Goal: Information Seeking & Learning: Check status

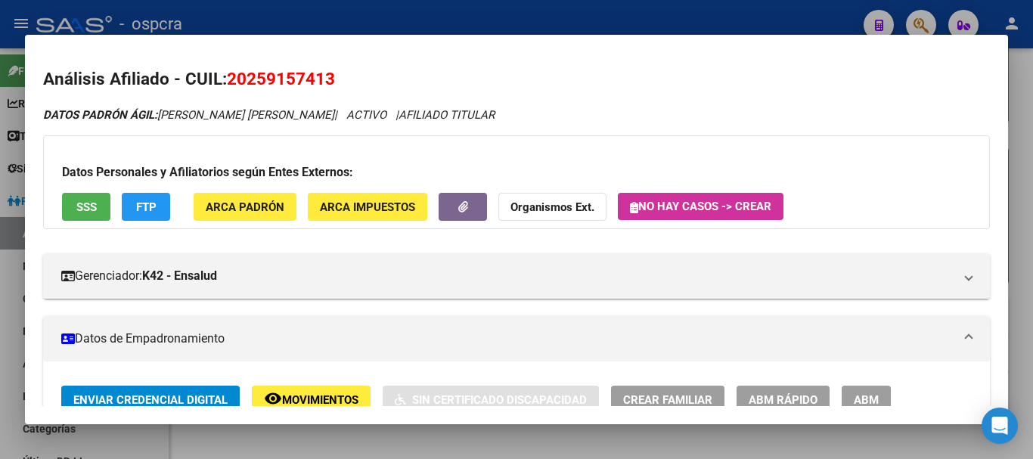
drag, startPoint x: 2, startPoint y: 222, endPoint x: 42, endPoint y: 222, distance: 40.8
click at [2, 222] on div at bounding box center [516, 229] width 1033 height 459
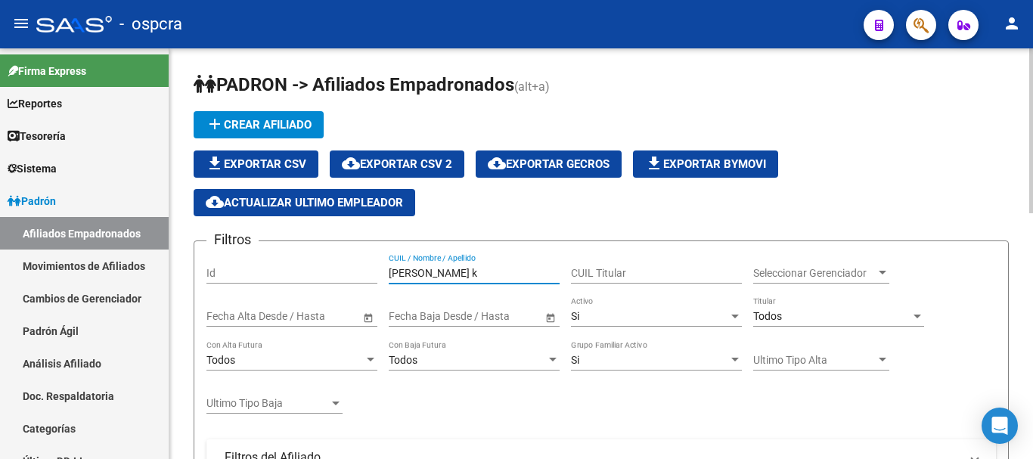
drag, startPoint x: 401, startPoint y: 275, endPoint x: 284, endPoint y: 281, distance: 117.3
click at [284, 284] on div "Filtros Id [PERSON_NAME] k CUIL / Nombre / Apellido CUIL Titular Seleccionar Ge…" at bounding box center [600, 436] width 789 height 367
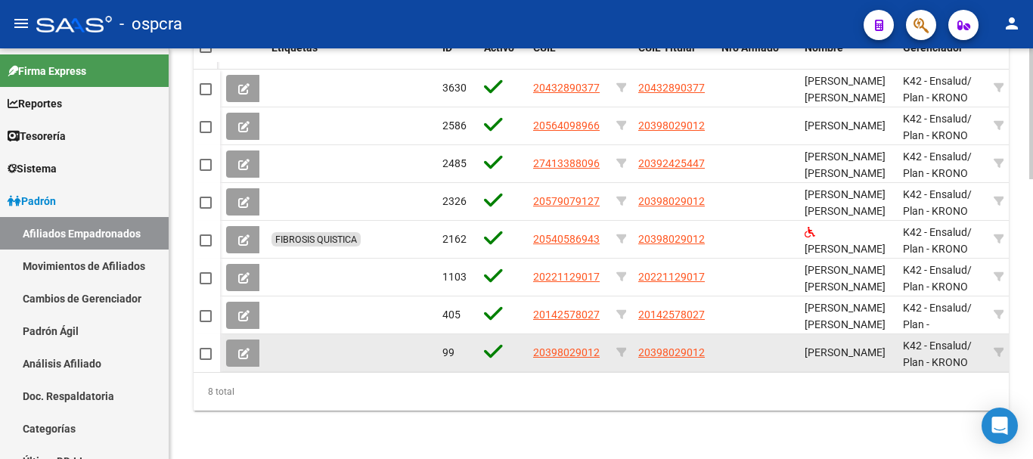
scroll to position [877, 0]
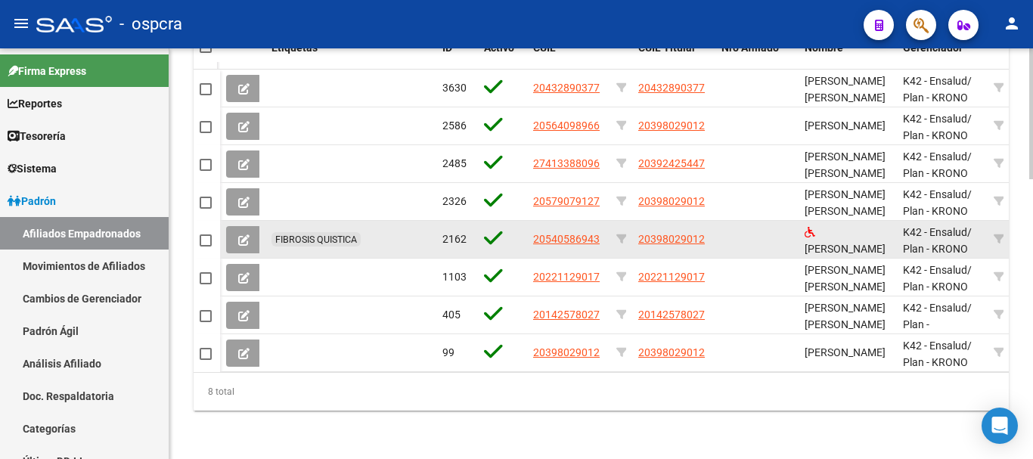
type input "[PERSON_NAME]"
click at [243, 234] on icon at bounding box center [243, 239] width 11 height 11
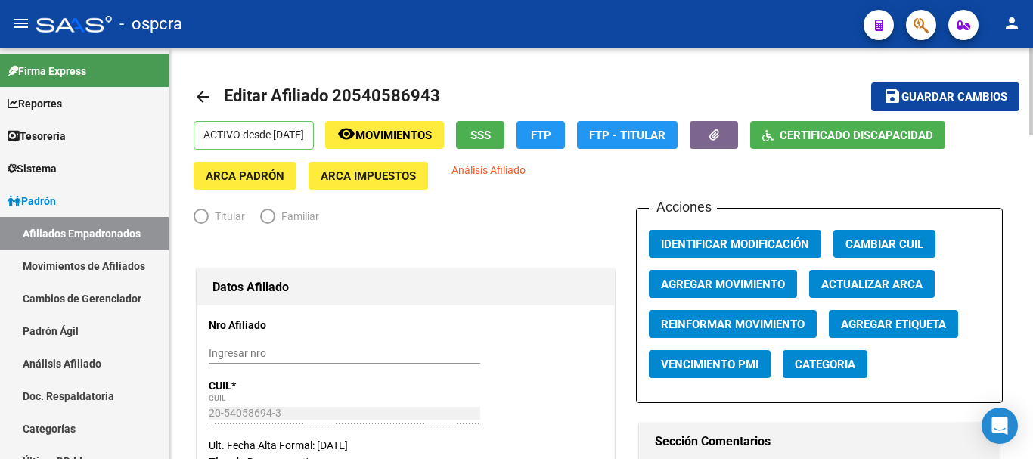
radio input "true"
type input "20-39802901-2"
click at [504, 124] on button "SSS" at bounding box center [480, 135] width 48 height 28
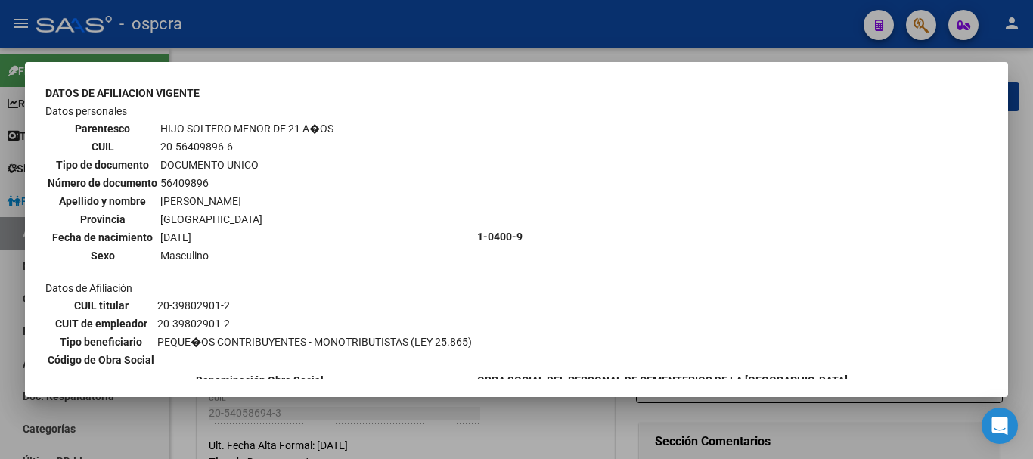
scroll to position [1588, 0]
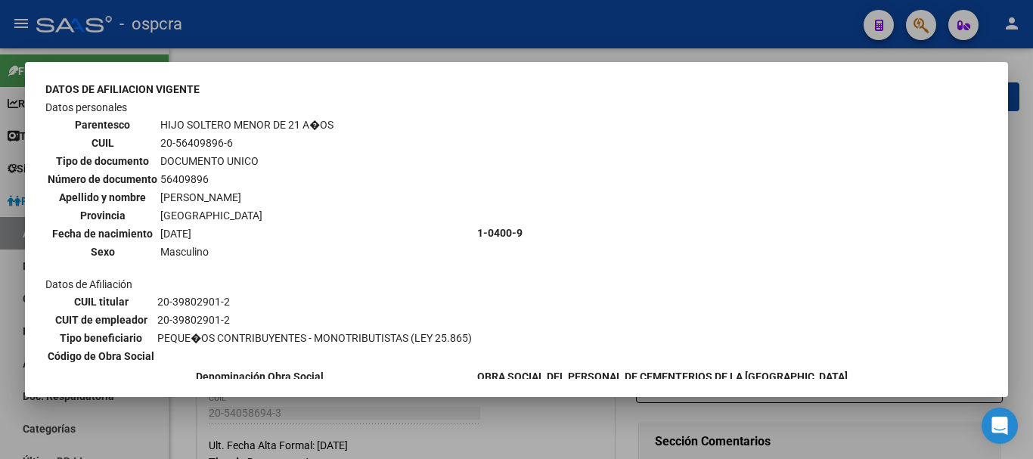
click at [515, 436] on div at bounding box center [516, 229] width 1033 height 459
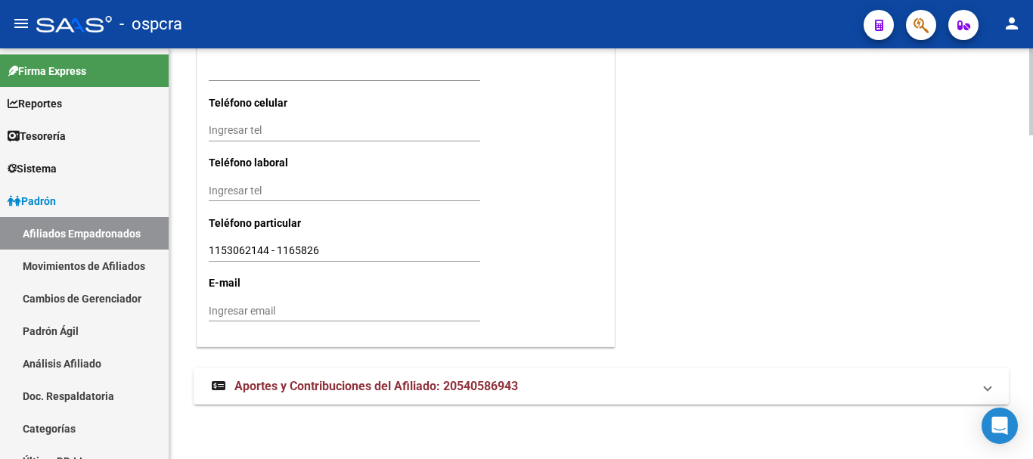
click at [299, 376] on mat-expansion-panel-header "Aportes y Contribuciones del Afiliado: 20540586943" at bounding box center [601, 386] width 815 height 36
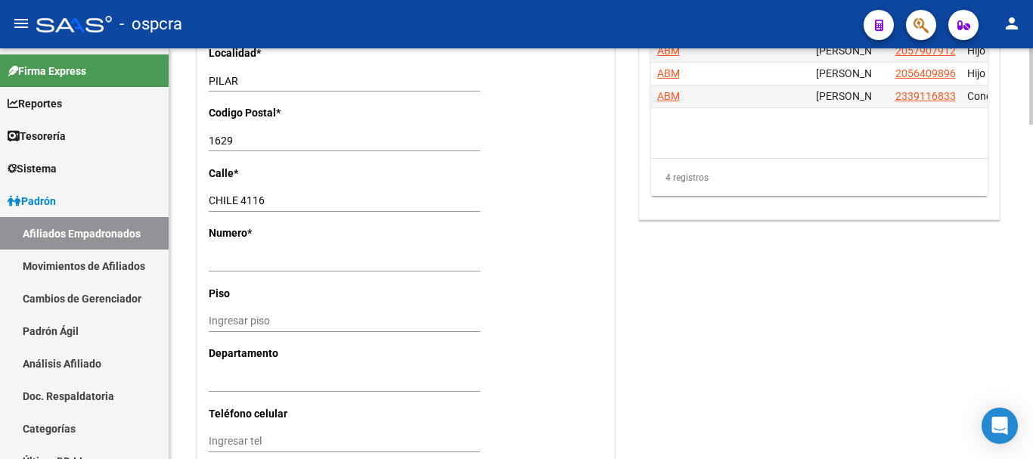
scroll to position [969, 0]
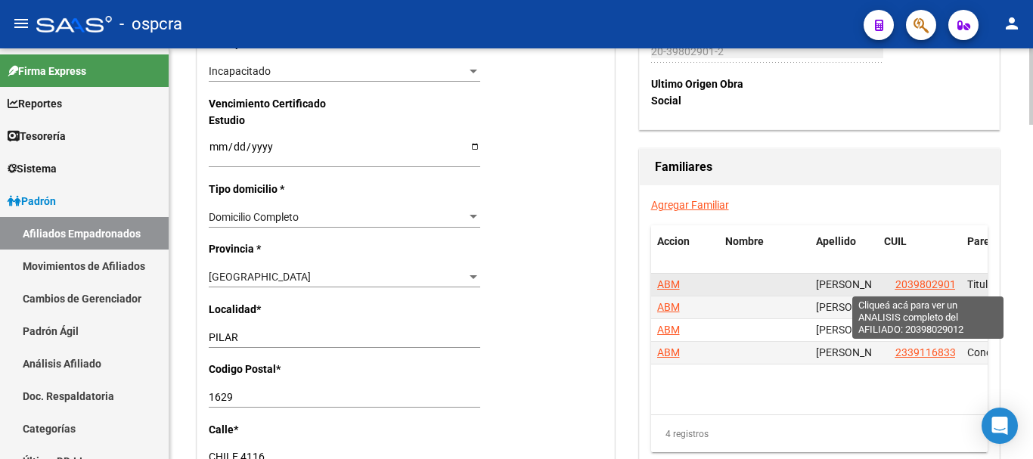
click at [926, 279] on span "20398029012" at bounding box center [928, 284] width 67 height 12
type textarea "20398029012"
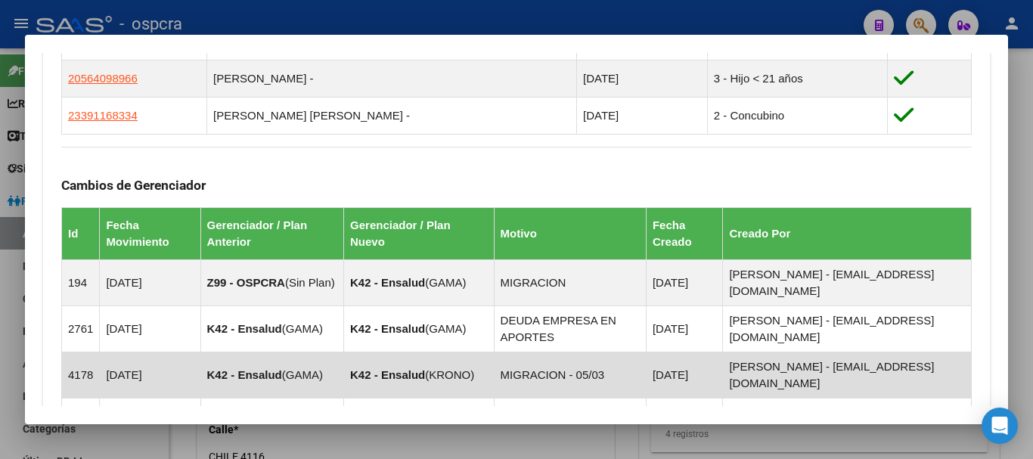
scroll to position [1180, 0]
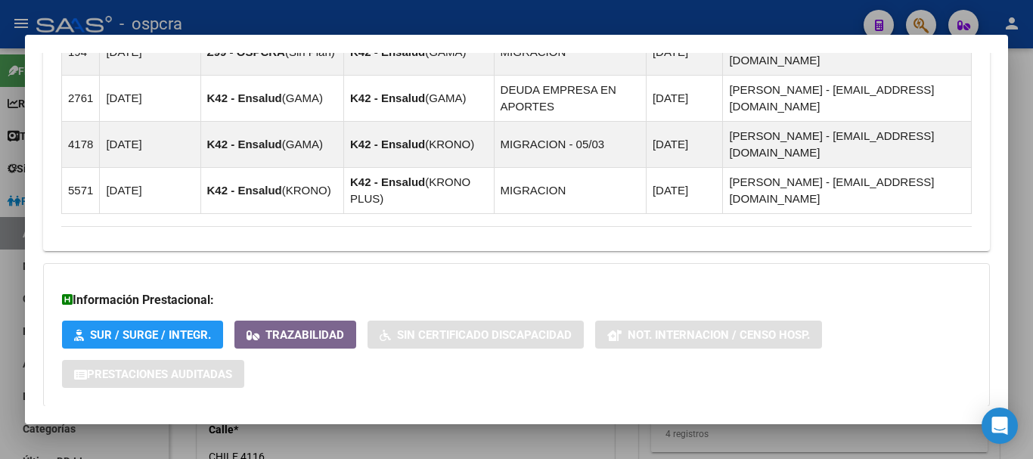
click at [320, 429] on span "Aportes y Contribuciones del Afiliado: 20398029012" at bounding box center [226, 436] width 284 height 14
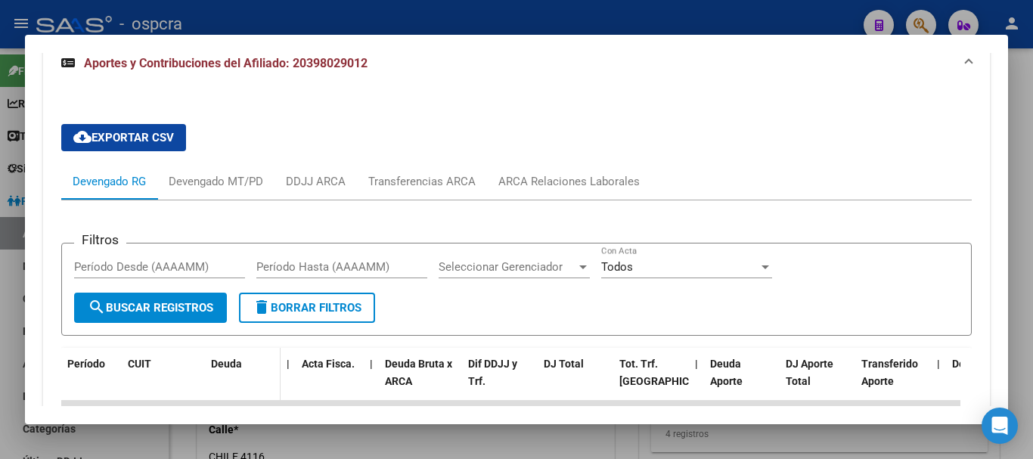
scroll to position [1558, 0]
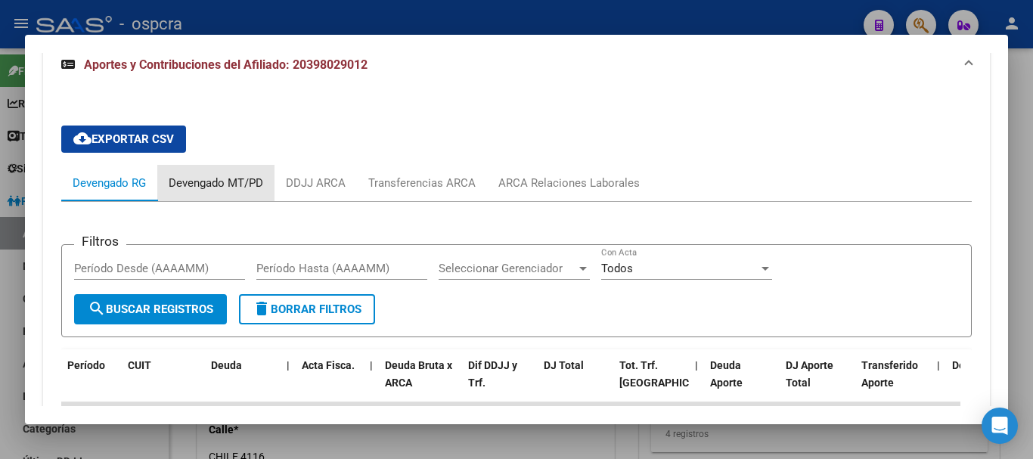
click at [197, 175] on div "Devengado MT/PD" at bounding box center [216, 183] width 95 height 17
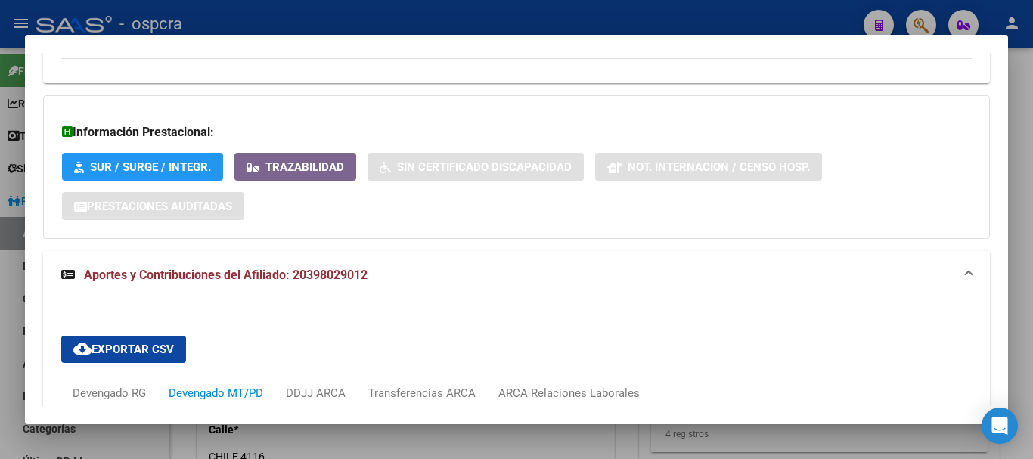
scroll to position [1180, 0]
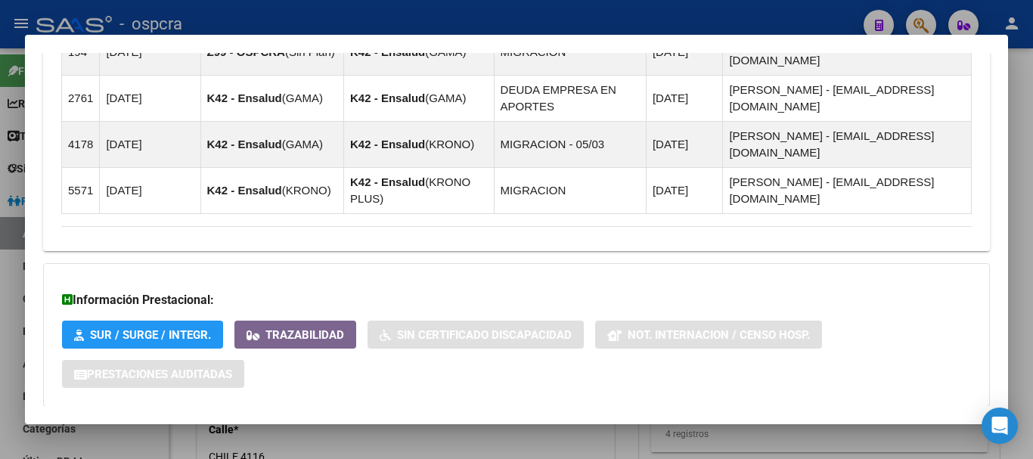
click at [2, 200] on div at bounding box center [516, 229] width 1033 height 459
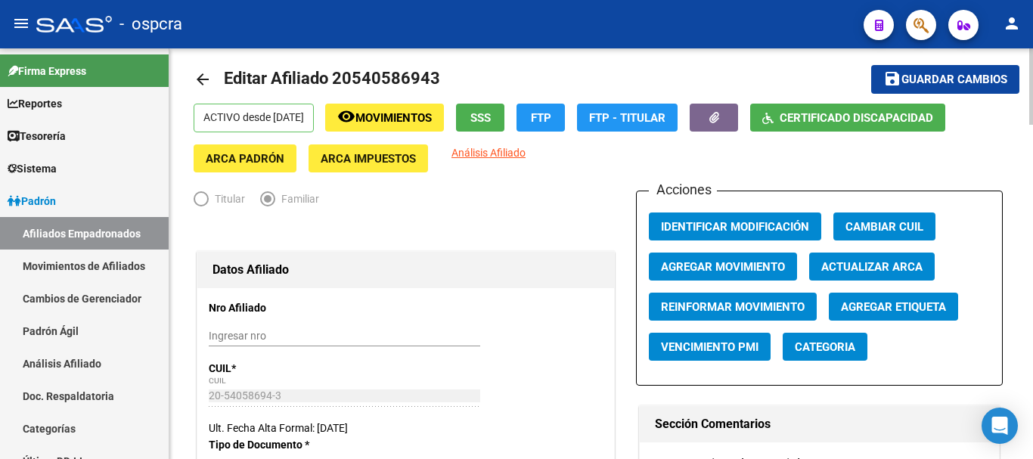
scroll to position [0, 0]
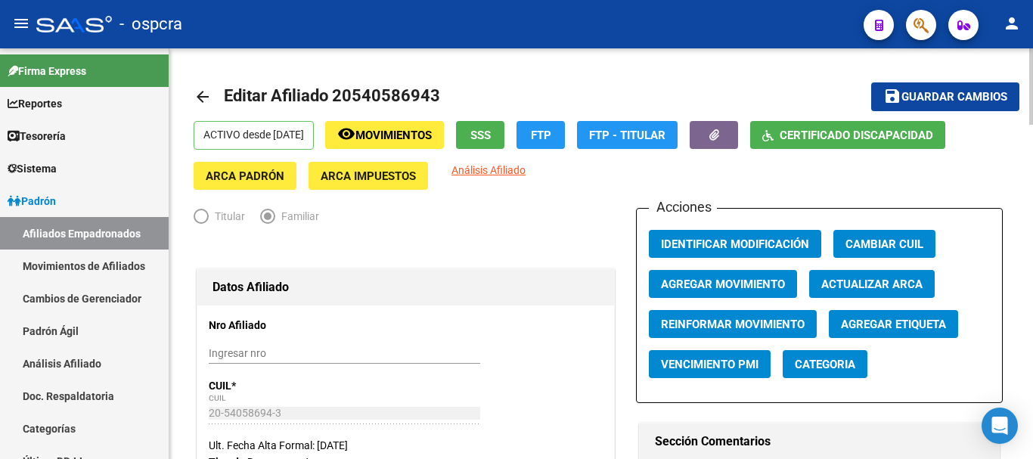
click at [197, 89] on mat-icon "arrow_back" at bounding box center [203, 97] width 18 height 18
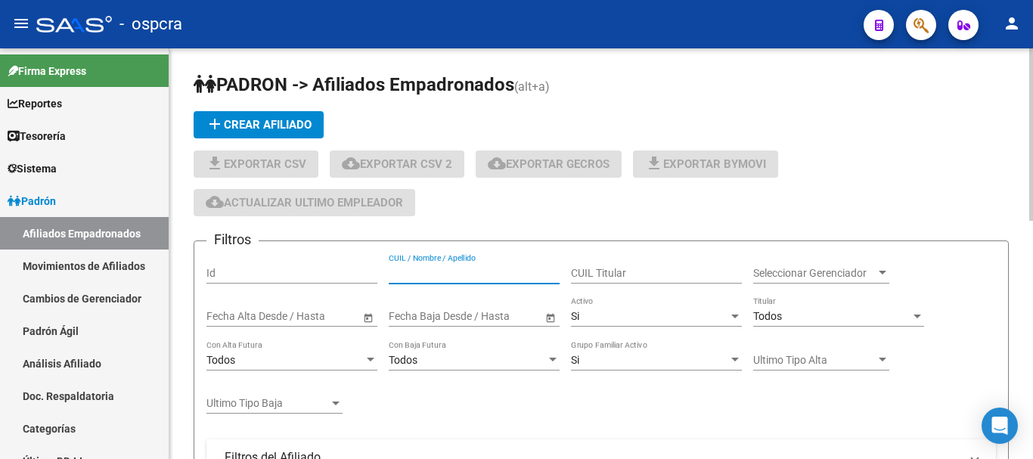
click at [481, 275] on input "CUIL / Nombre / Apellido" at bounding box center [474, 273] width 171 height 13
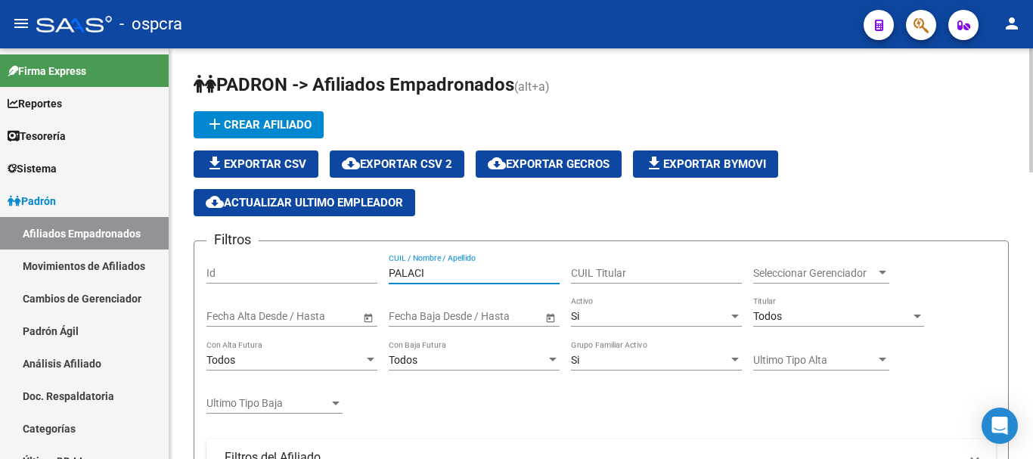
type input "[PERSON_NAME]"
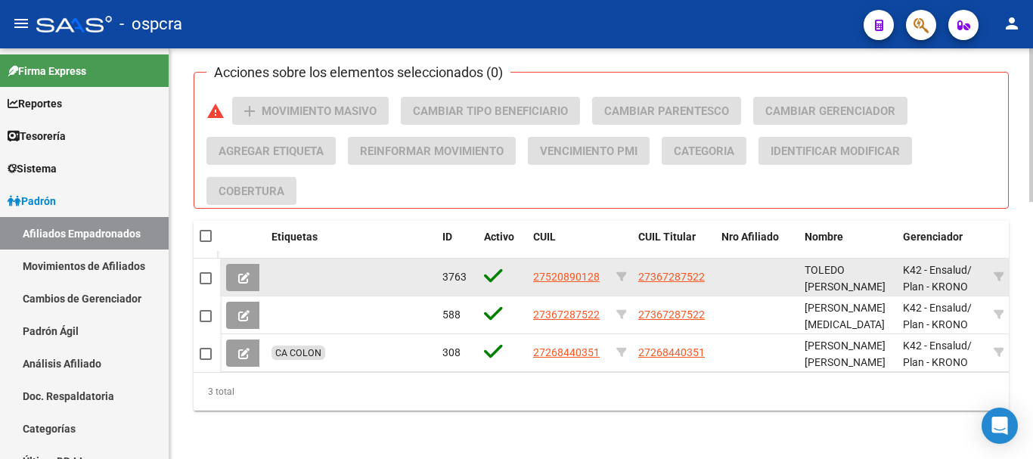
scroll to position [688, 0]
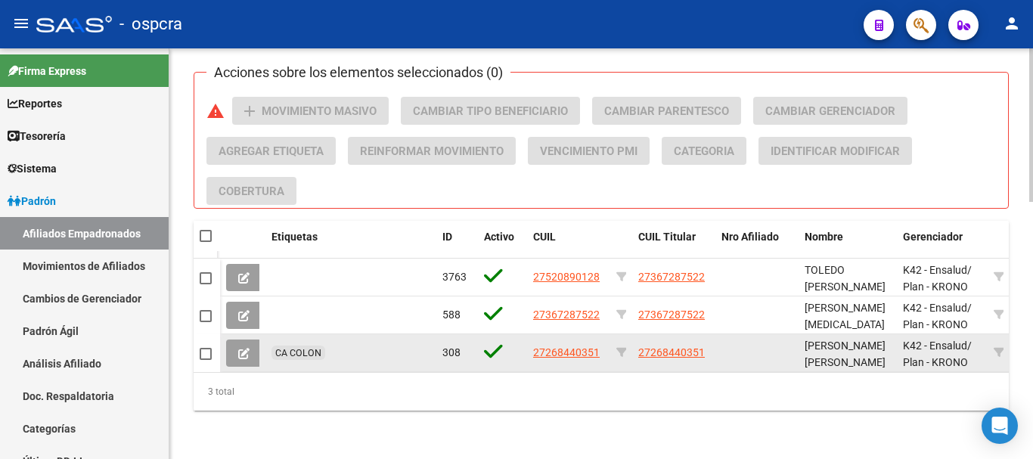
click at [251, 343] on button at bounding box center [244, 353] width 36 height 27
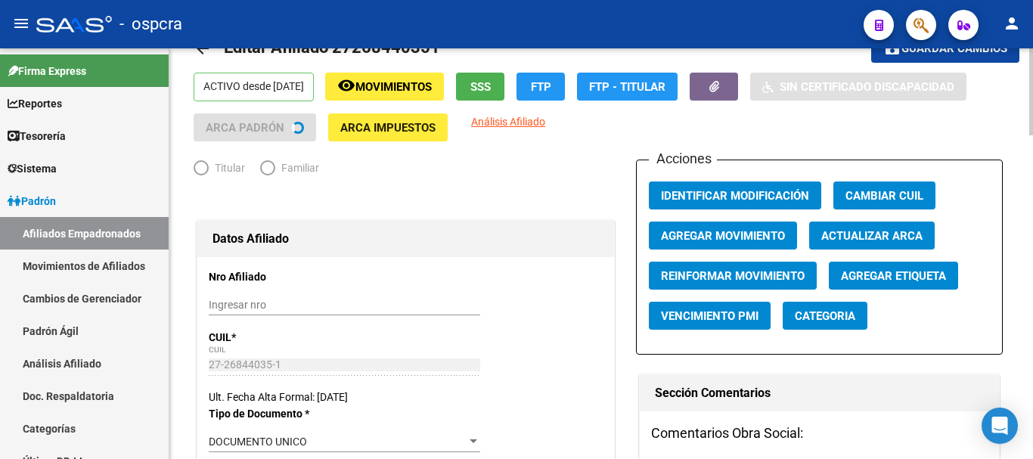
radio input "true"
type input "30-52563737-5"
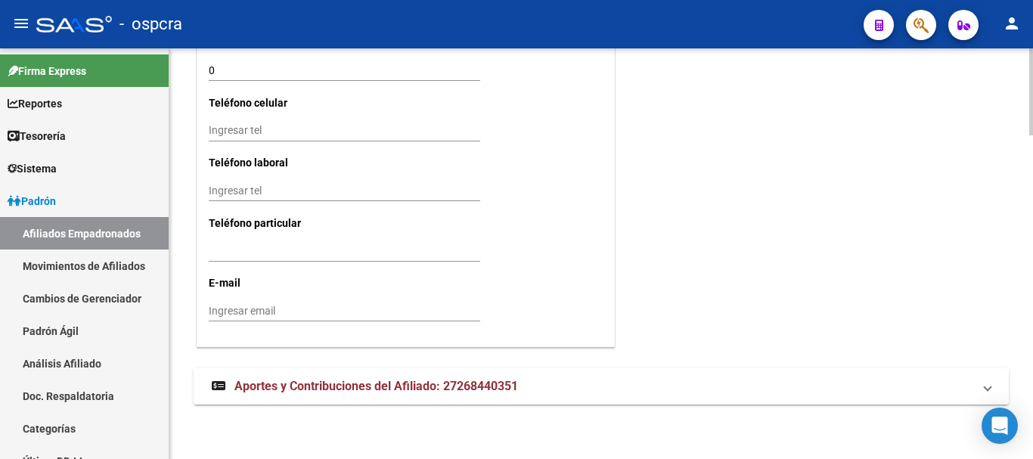
click at [285, 374] on mat-expansion-panel-header "Aportes y Contribuciones del Afiliado: 27268440351" at bounding box center [601, 386] width 815 height 36
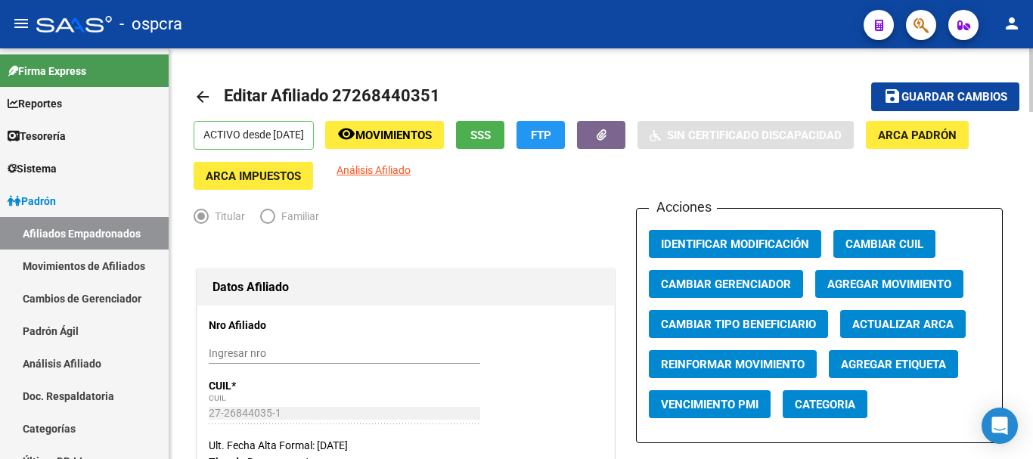
click at [202, 95] on mat-icon "arrow_back" at bounding box center [203, 97] width 18 height 18
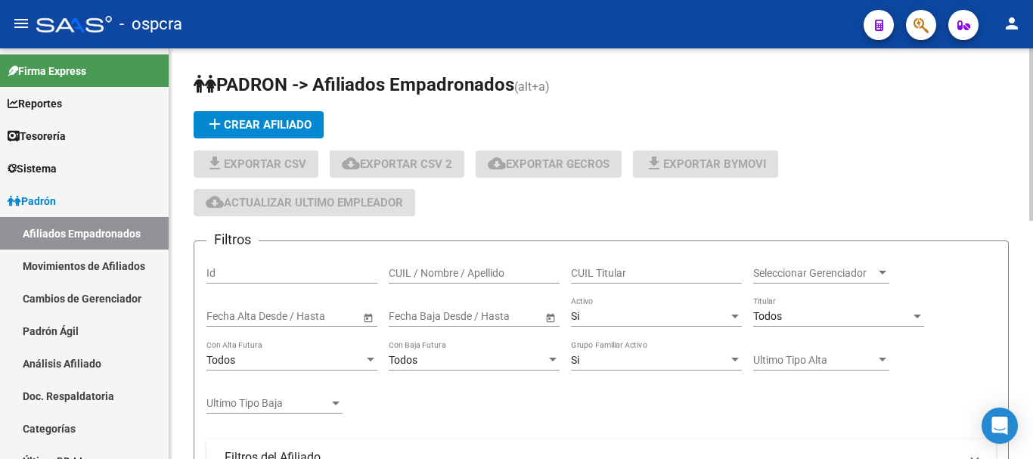
click at [429, 274] on input "CUIL / Nombre / Apellido" at bounding box center [474, 273] width 171 height 13
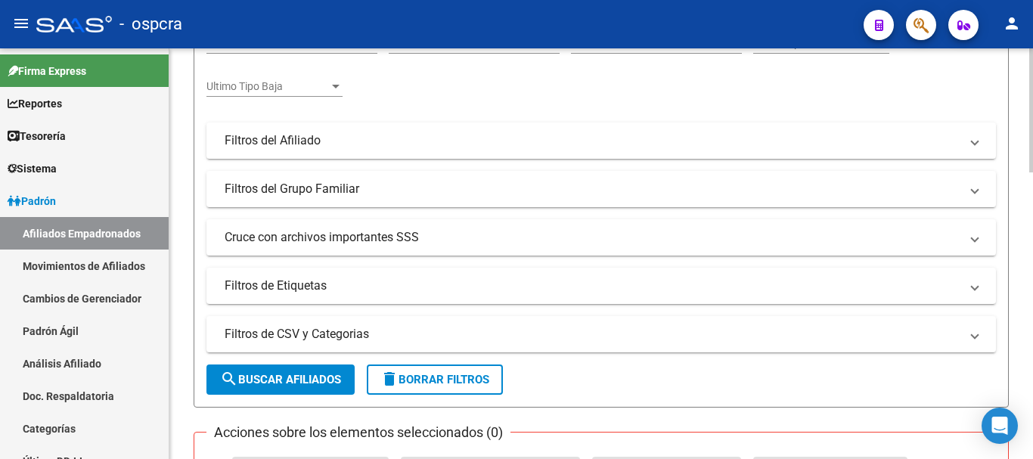
scroll to position [454, 0]
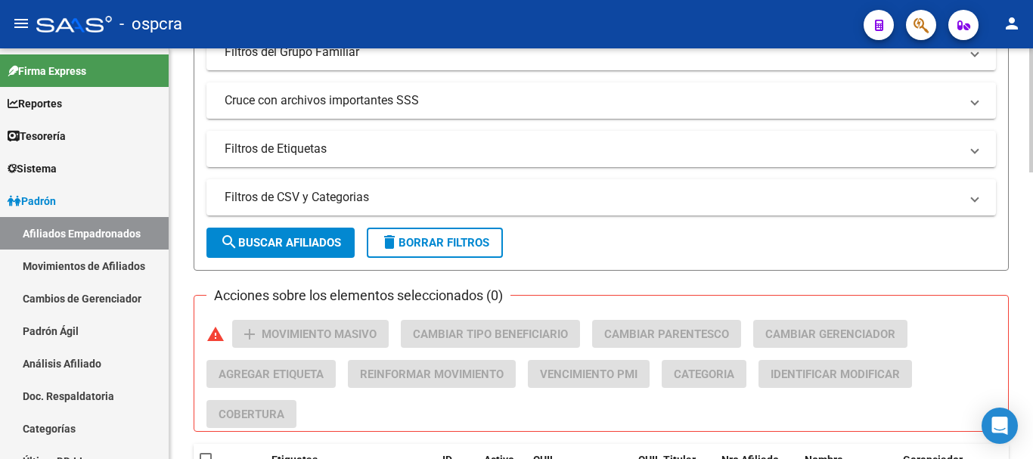
type input "[GEOGRAPHIC_DATA]"
click at [314, 231] on button "search Buscar Afiliados" at bounding box center [280, 243] width 148 height 30
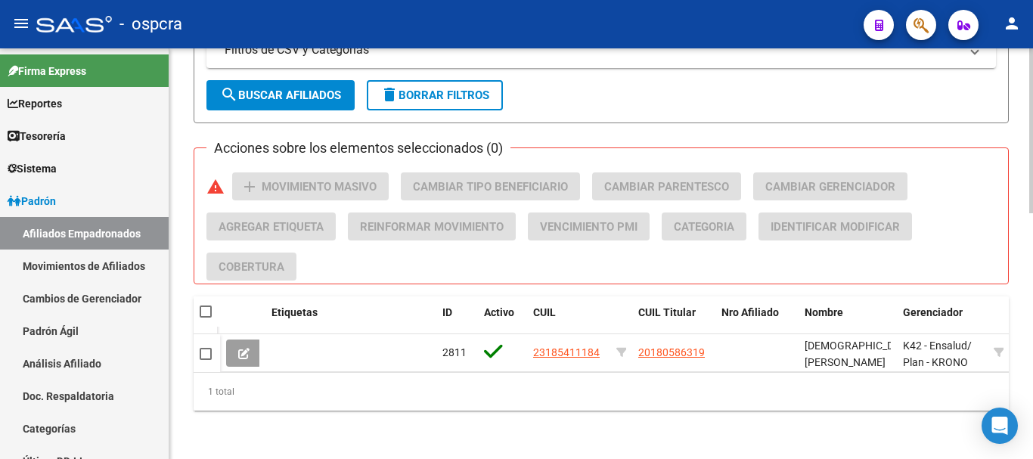
scroll to position [612, 0]
click at [245, 349] on button at bounding box center [244, 353] width 36 height 27
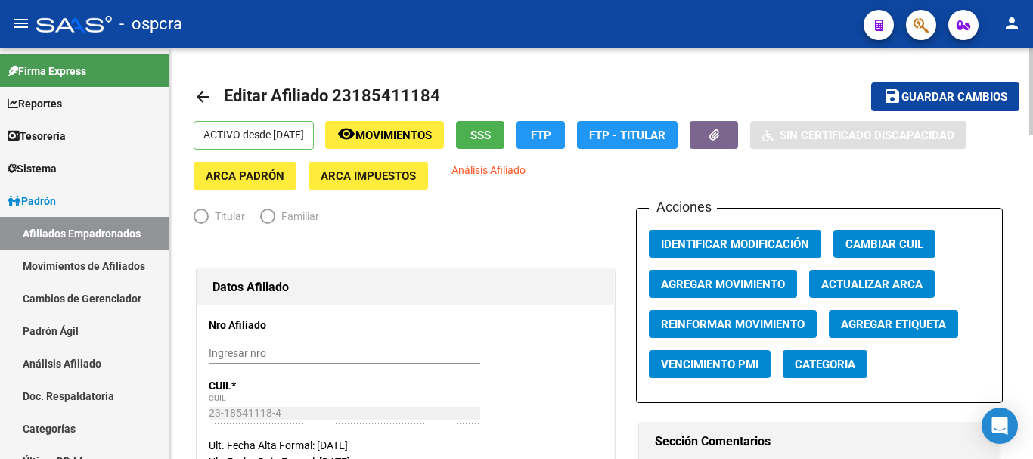
radio input "true"
type input "20-14124997-6"
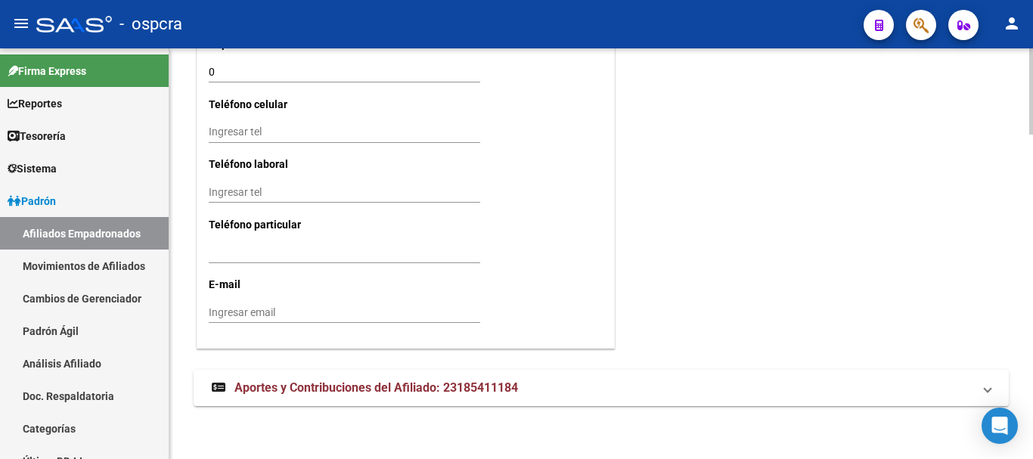
scroll to position [1552, 0]
click at [281, 399] on mat-expansion-panel-header "Aportes y Contribuciones del Afiliado: 23185411184" at bounding box center [601, 386] width 815 height 36
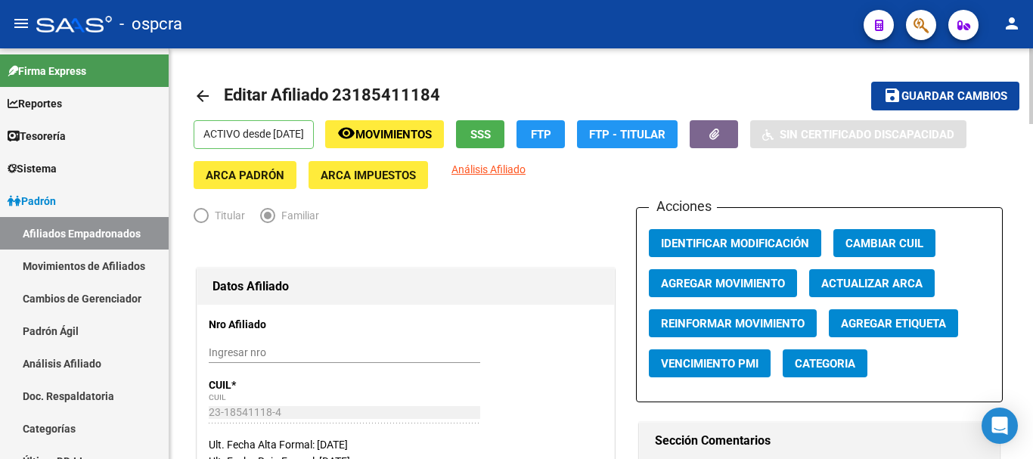
scroll to position [0, 0]
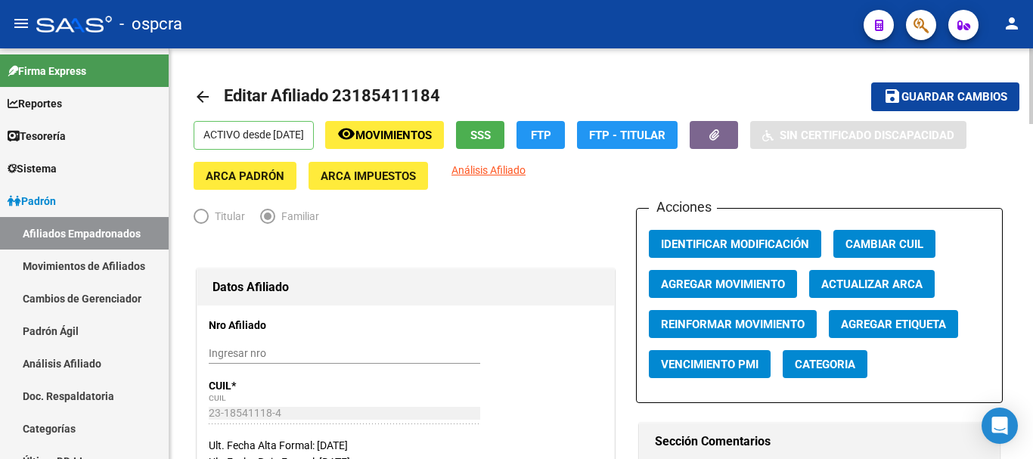
click at [201, 98] on mat-icon "arrow_back" at bounding box center [203, 97] width 18 height 18
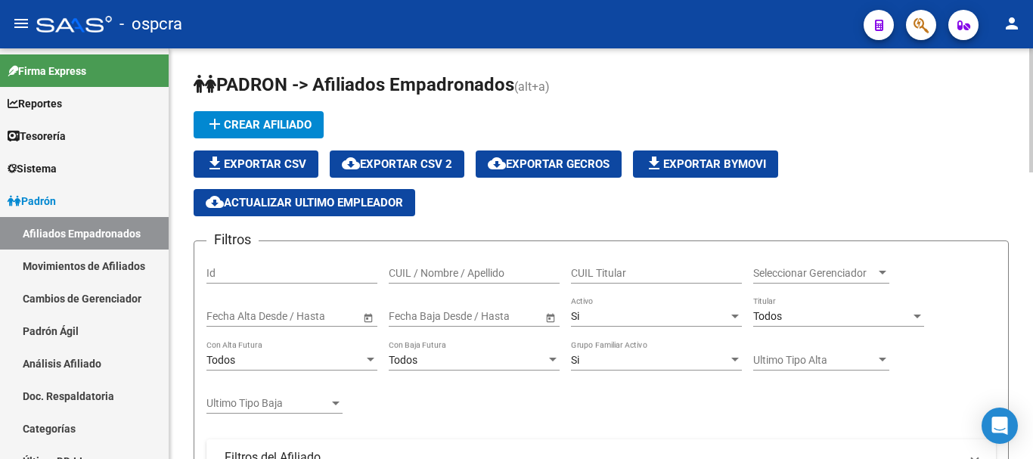
click at [399, 260] on div "CUIL / Nombre / Apellido" at bounding box center [474, 268] width 171 height 30
click at [403, 271] on input "CUIL / Nombre / Apellido" at bounding box center [474, 273] width 171 height 13
click at [479, 276] on input "CUIL / Nombre / Apellido" at bounding box center [474, 273] width 171 height 13
type input "e"
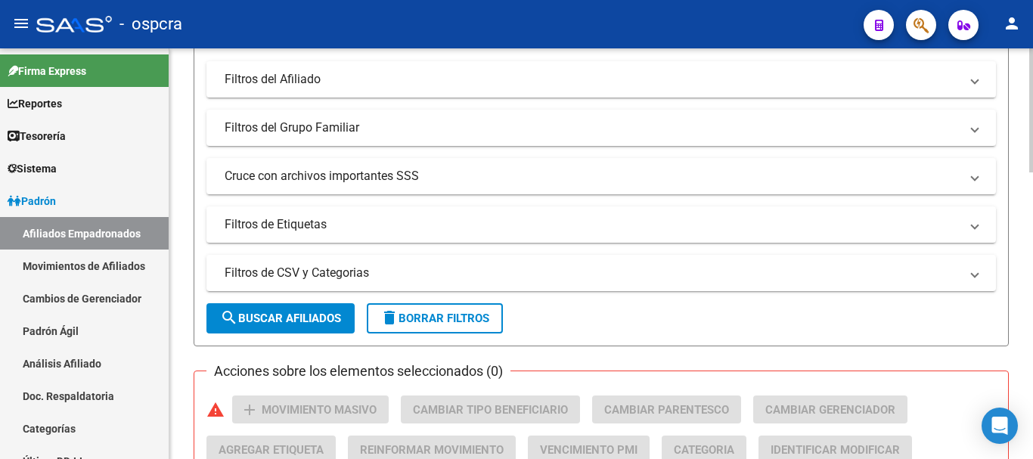
type input "sicilian"
drag, startPoint x: 250, startPoint y: 322, endPoint x: 241, endPoint y: 317, distance: 10.5
click at [250, 322] on span "search Buscar Afiliados" at bounding box center [280, 319] width 121 height 14
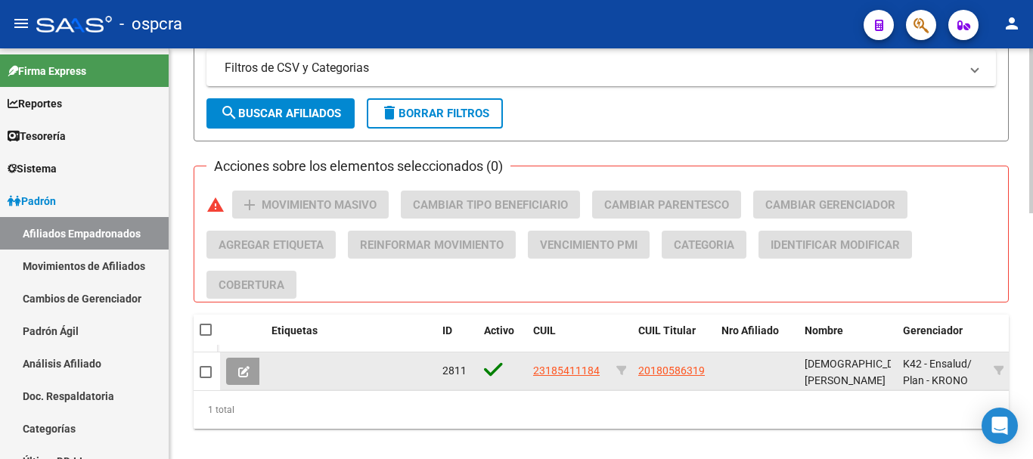
scroll to position [612, 0]
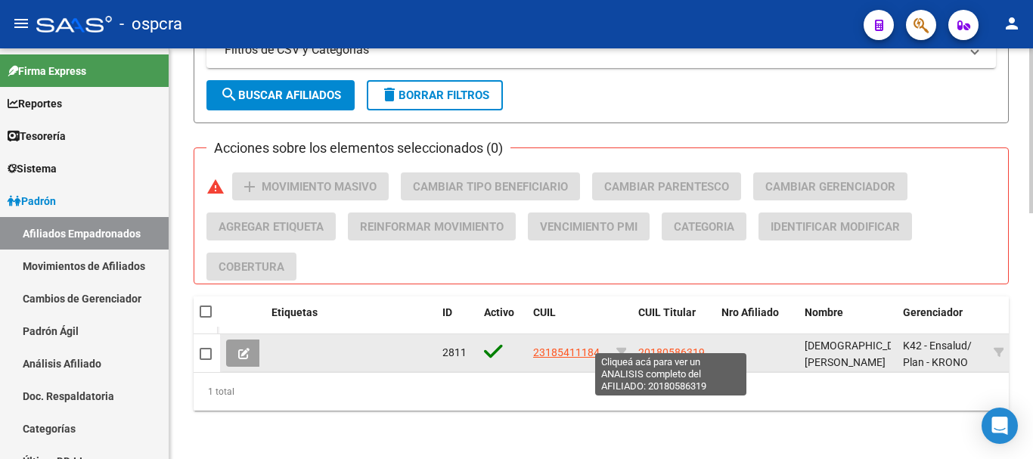
click at [653, 346] on span "20180586319" at bounding box center [671, 352] width 67 height 12
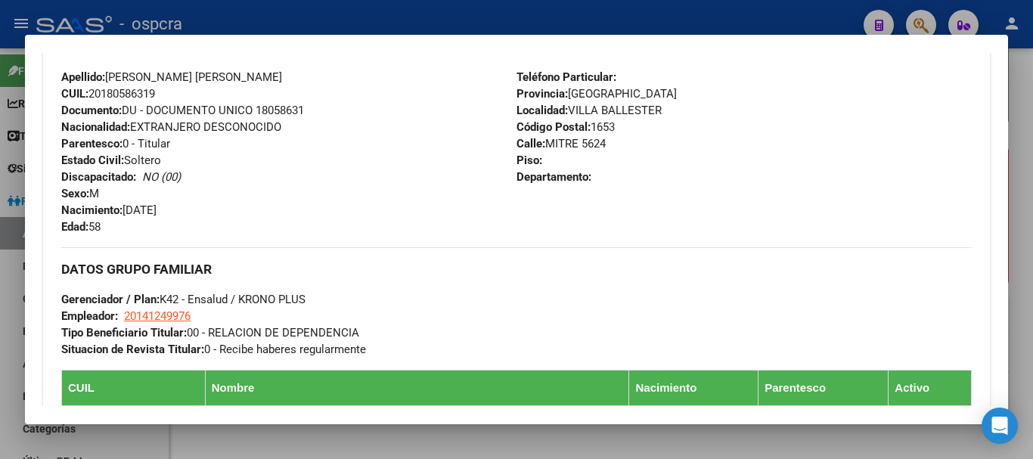
scroll to position [1068, 0]
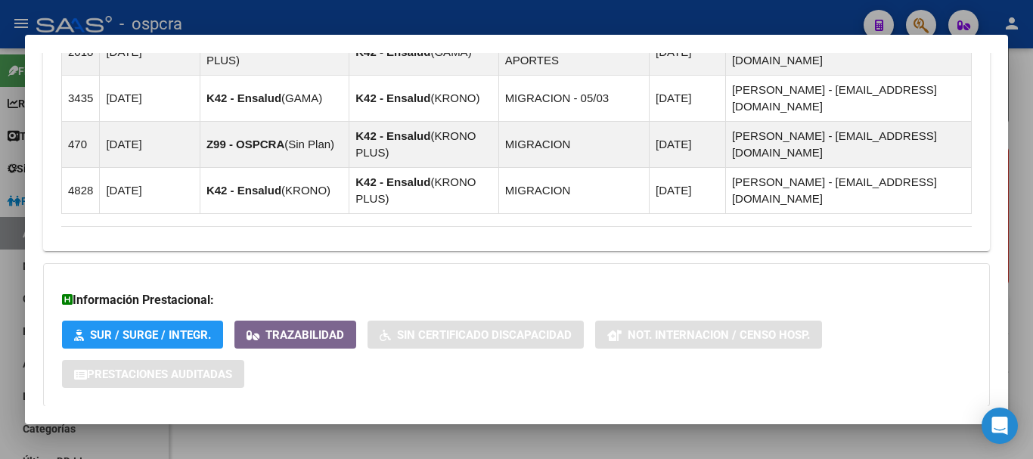
click at [274, 429] on span "Aportes y Contribuciones del Afiliado: 20180586319" at bounding box center [226, 436] width 284 height 14
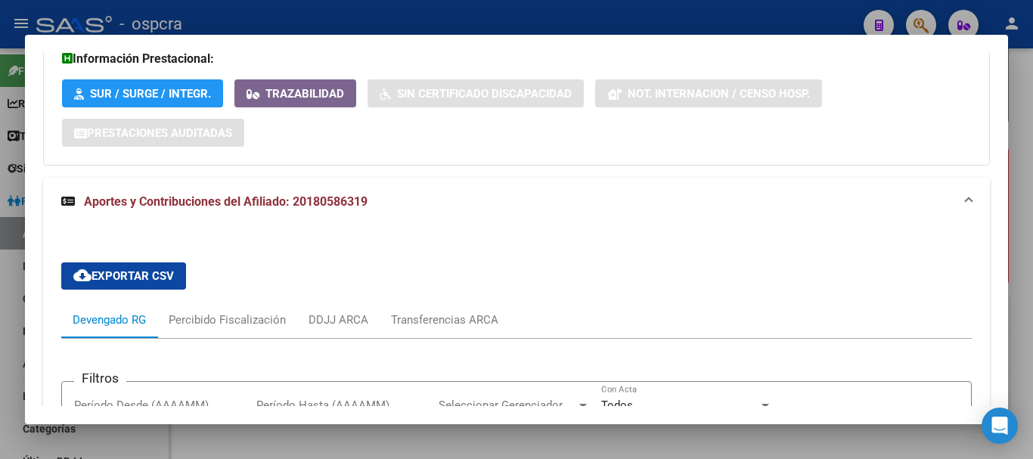
scroll to position [1546, 0]
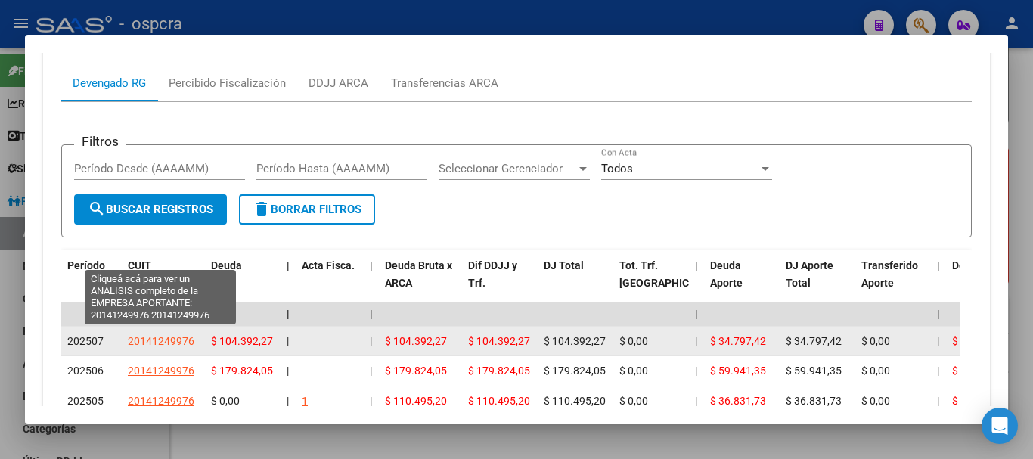
click at [146, 335] on span "20141249976" at bounding box center [161, 341] width 67 height 12
type textarea "20141249976"
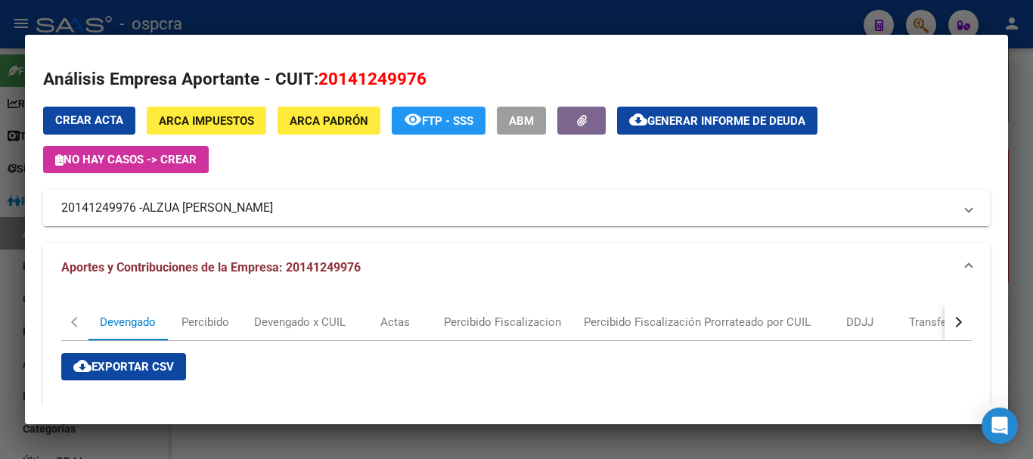
click at [152, 200] on span "ALZUA [PERSON_NAME]" at bounding box center [207, 208] width 131 height 18
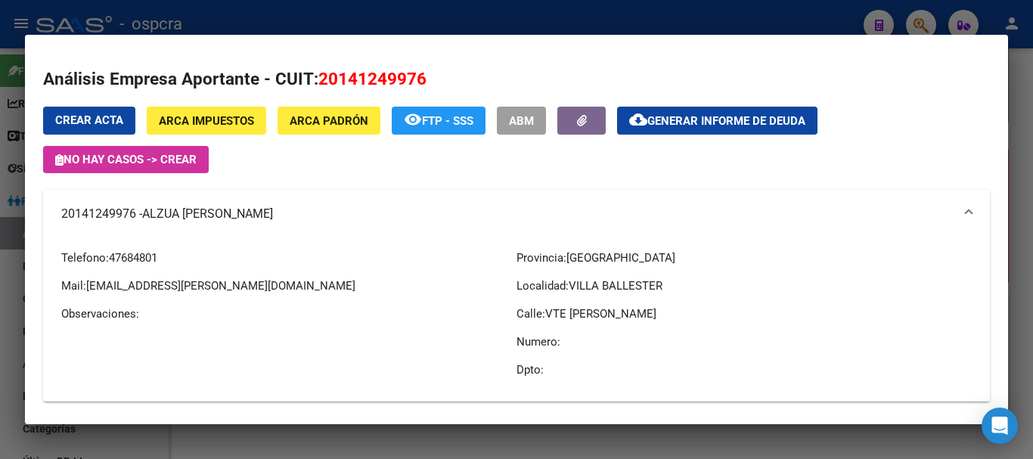
click at [0, 179] on div at bounding box center [516, 229] width 1033 height 459
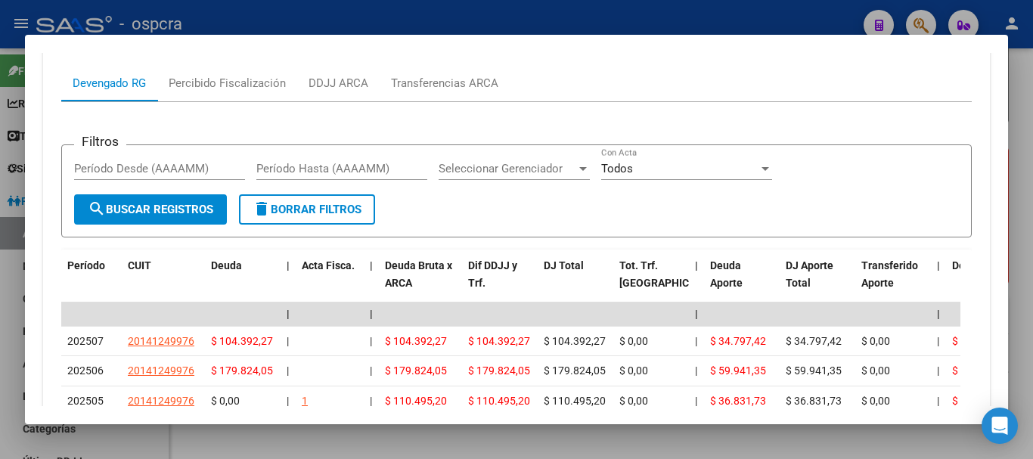
click at [0, 209] on div at bounding box center [516, 229] width 1033 height 459
